Goal: Task Accomplishment & Management: Use online tool/utility

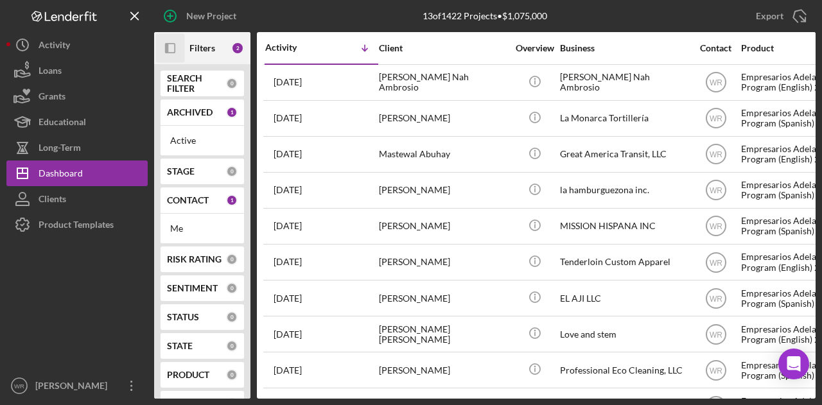
click at [167, 49] on icon "button" at bounding box center [166, 48] width 3 height 10
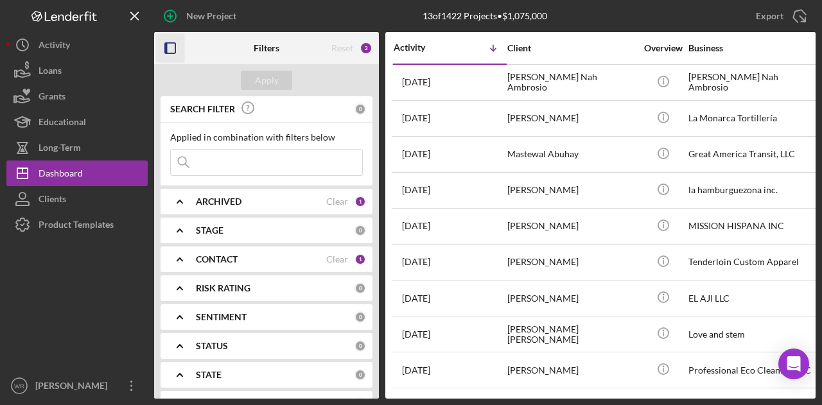
click at [230, 259] on b "CONTACT" at bounding box center [217, 259] width 42 height 10
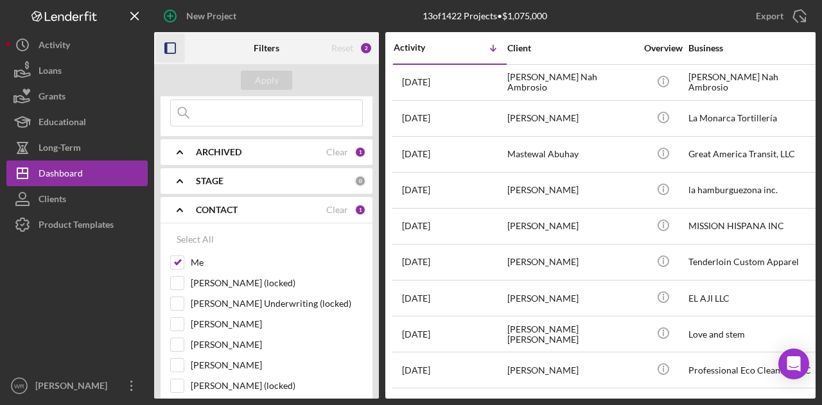
scroll to position [51, 0]
click at [212, 325] on label "[PERSON_NAME]" at bounding box center [277, 322] width 172 height 13
click at [184, 325] on input "[PERSON_NAME]" at bounding box center [177, 322] width 13 height 13
click at [260, 79] on div "Apply" at bounding box center [267, 80] width 24 height 19
click at [214, 316] on label "[PERSON_NAME]" at bounding box center [277, 322] width 172 height 13
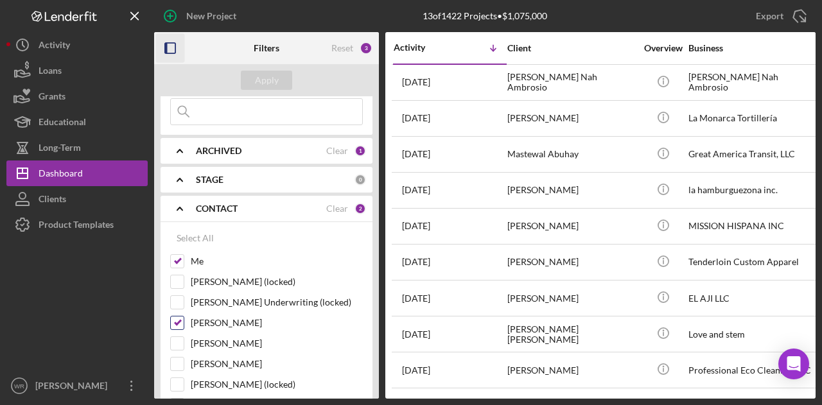
click at [184, 316] on input "[PERSON_NAME]" at bounding box center [177, 322] width 13 height 13
checkbox input "false"
click at [219, 360] on label "[PERSON_NAME]" at bounding box center [277, 364] width 172 height 13
click at [184, 360] on input "[PERSON_NAME]" at bounding box center [177, 364] width 13 height 13
checkbox input "true"
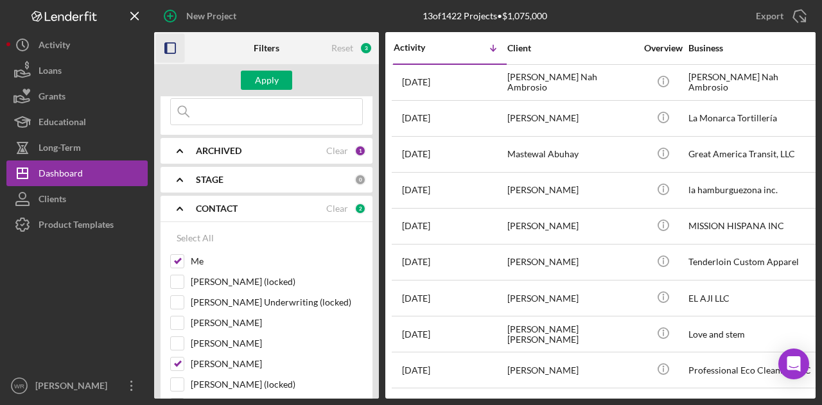
click at [263, 91] on div "Apply" at bounding box center [266, 80] width 225 height 32
click at [268, 88] on div "Apply" at bounding box center [267, 80] width 24 height 19
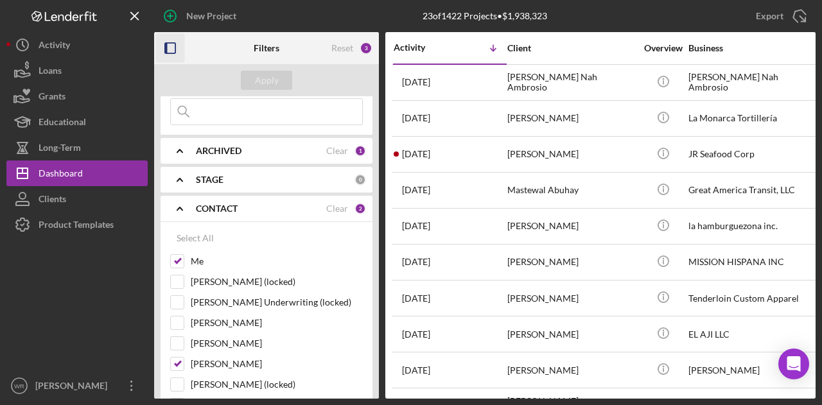
click at [160, 48] on icon "button" at bounding box center [170, 48] width 29 height 29
